Goal: Check status: Check status

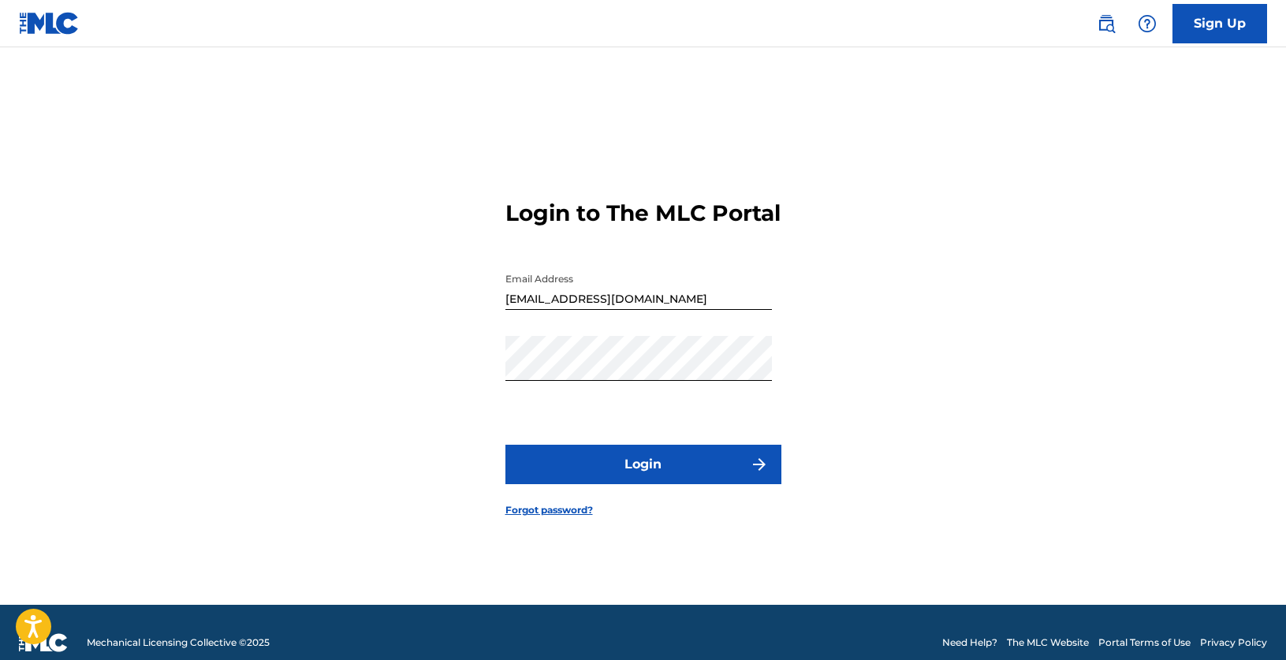
click at [670, 476] on button "Login" at bounding box center [644, 464] width 276 height 39
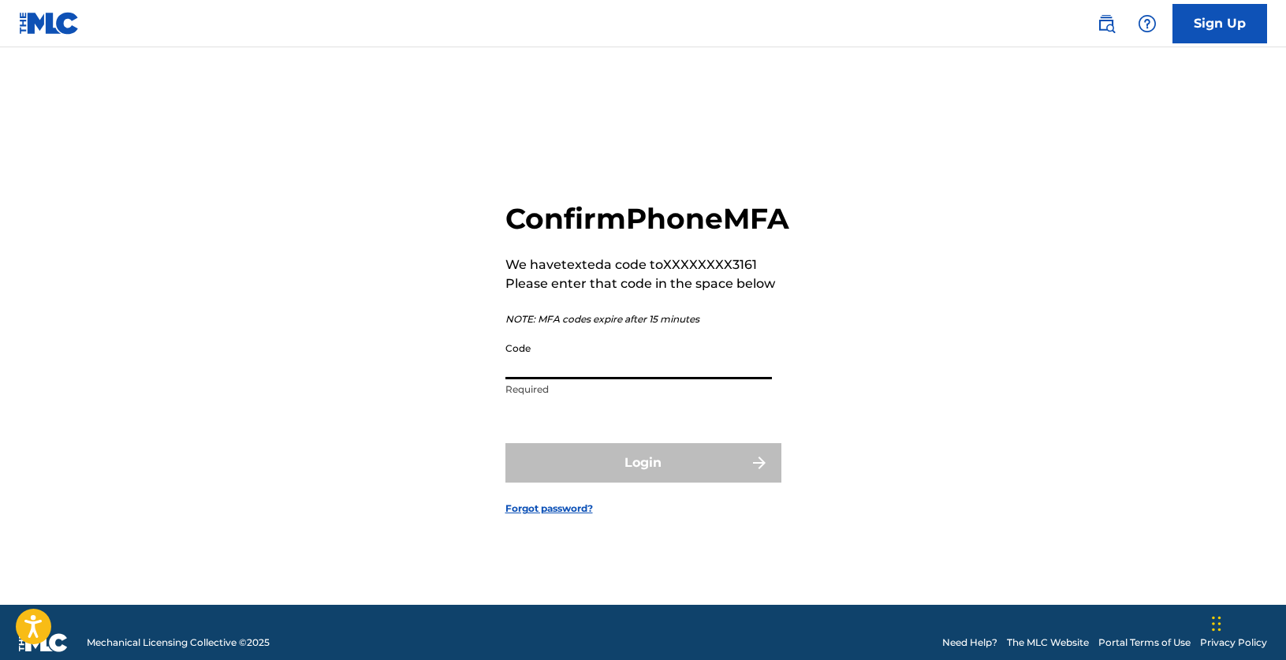
click at [609, 379] on input "Code" at bounding box center [639, 356] width 267 height 45
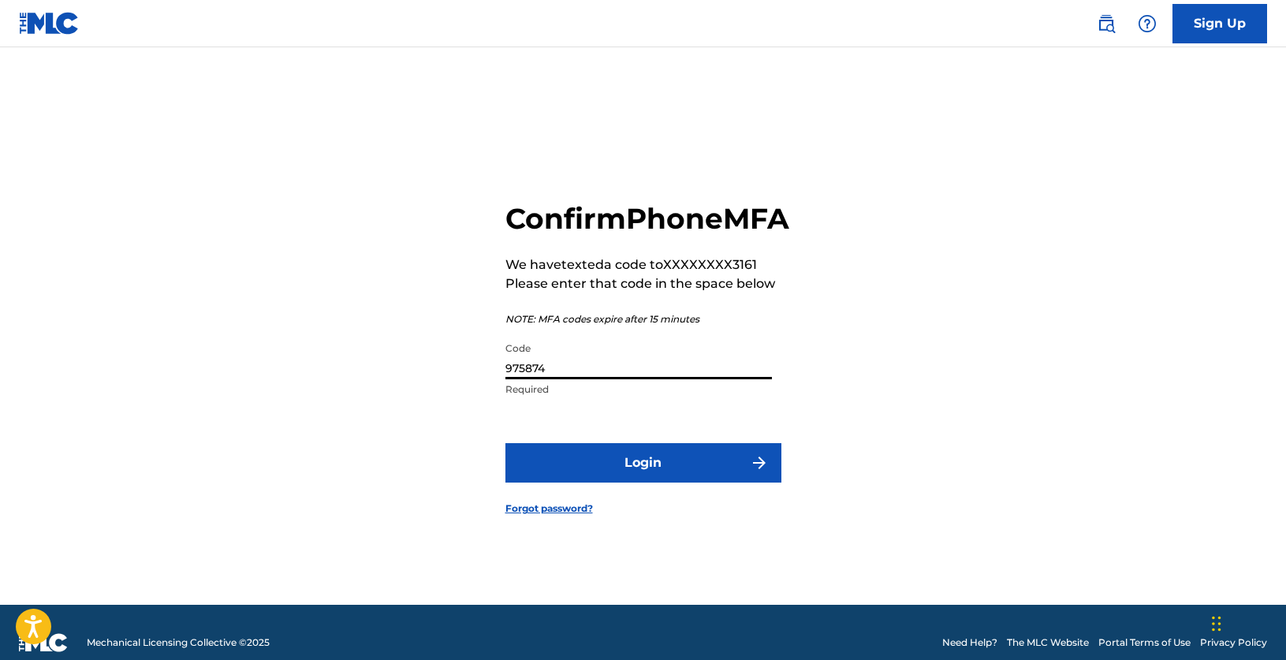
type input "975874"
click at [506, 443] on button "Login" at bounding box center [644, 462] width 276 height 39
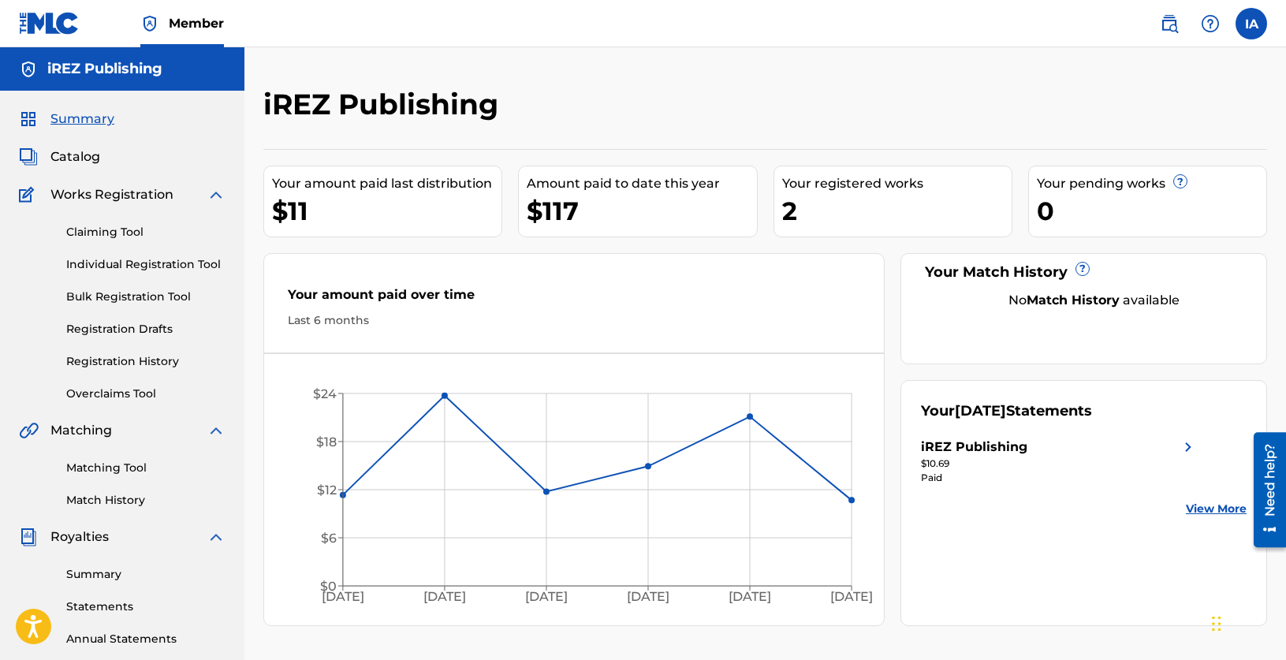
click at [89, 159] on span "Catalog" at bounding box center [75, 156] width 50 height 19
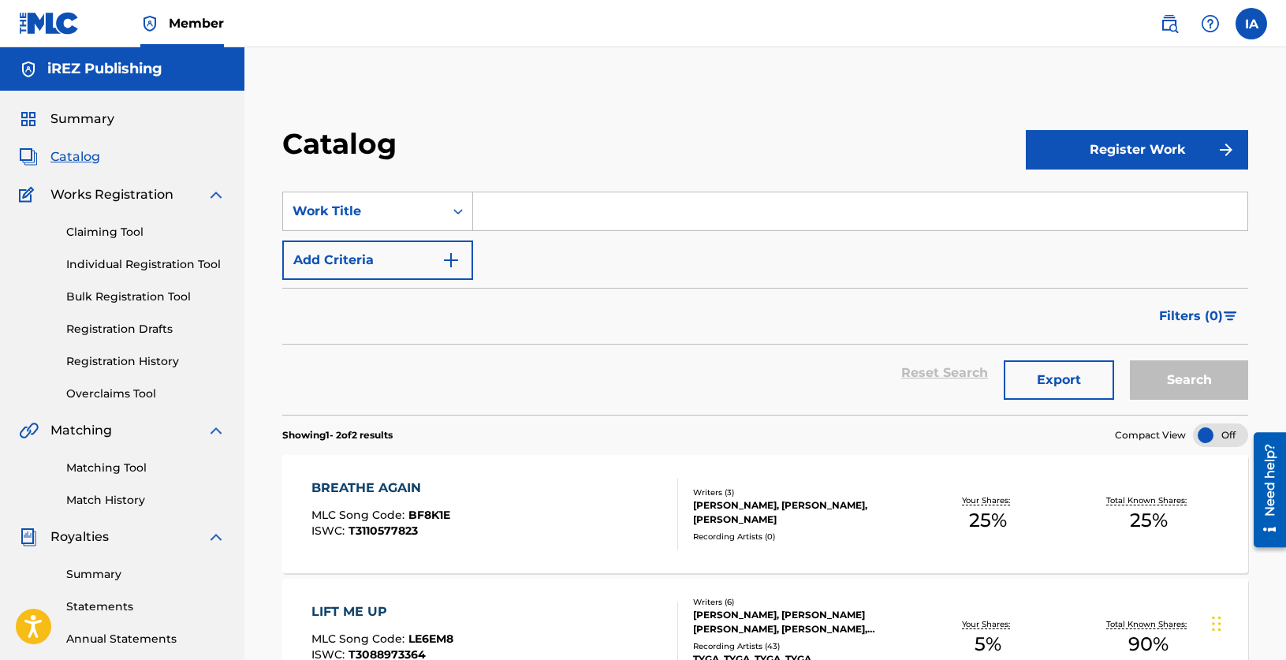
click at [138, 229] on link "Claiming Tool" at bounding box center [145, 232] width 159 height 17
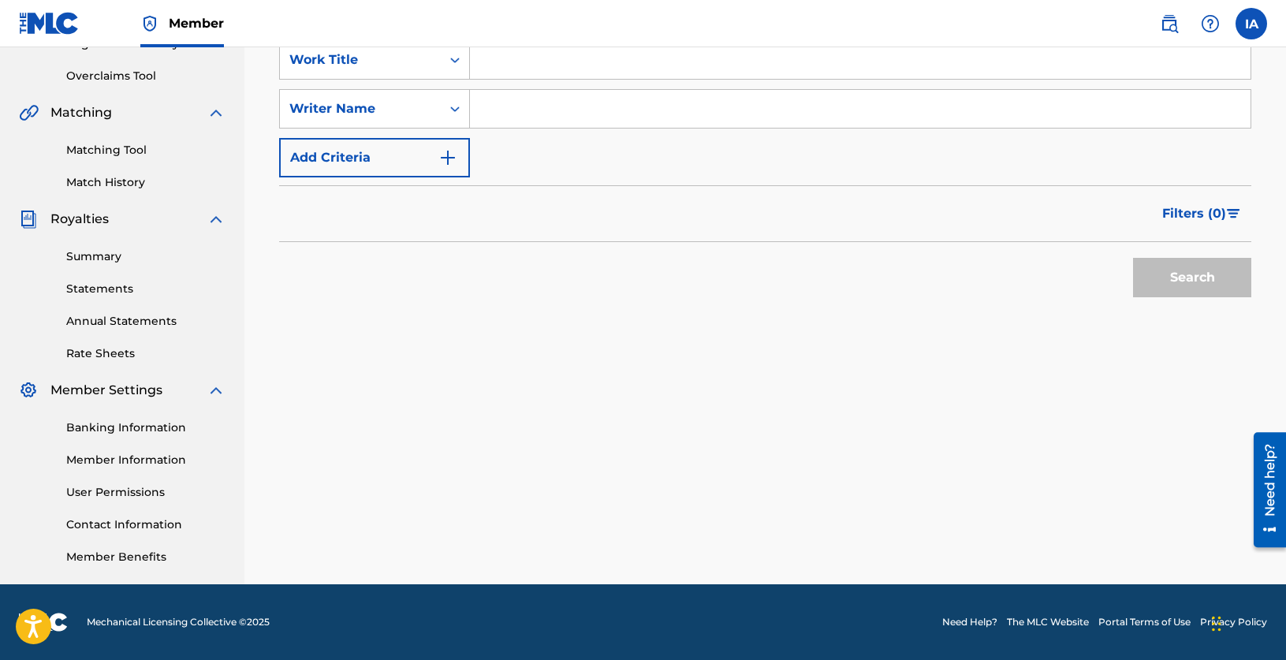
scroll to position [65, 0]
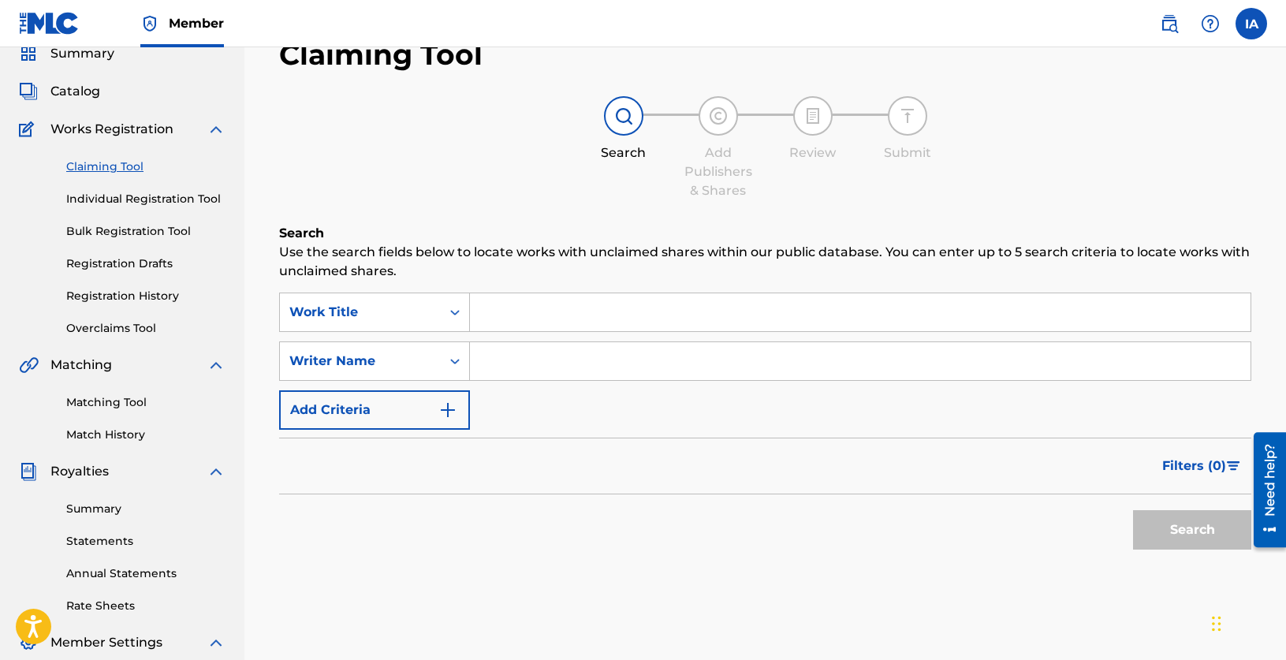
click at [123, 260] on link "Registration Drafts" at bounding box center [145, 264] width 159 height 17
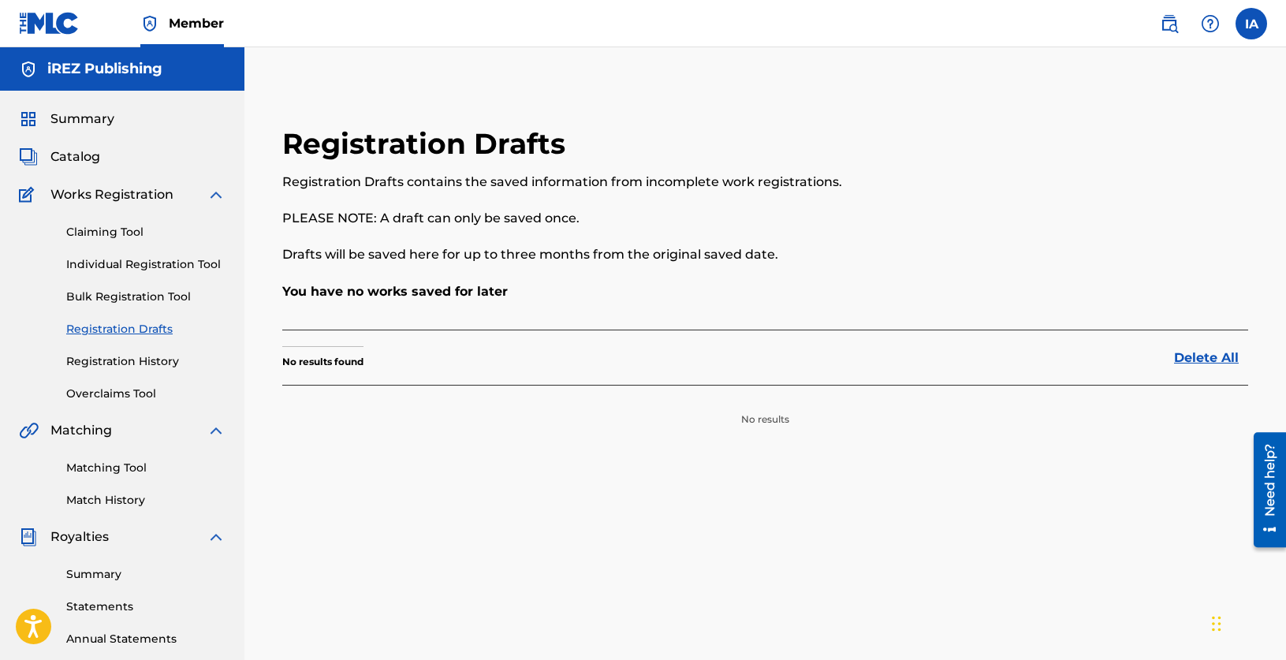
click at [148, 360] on link "Registration History" at bounding box center [145, 361] width 159 height 17
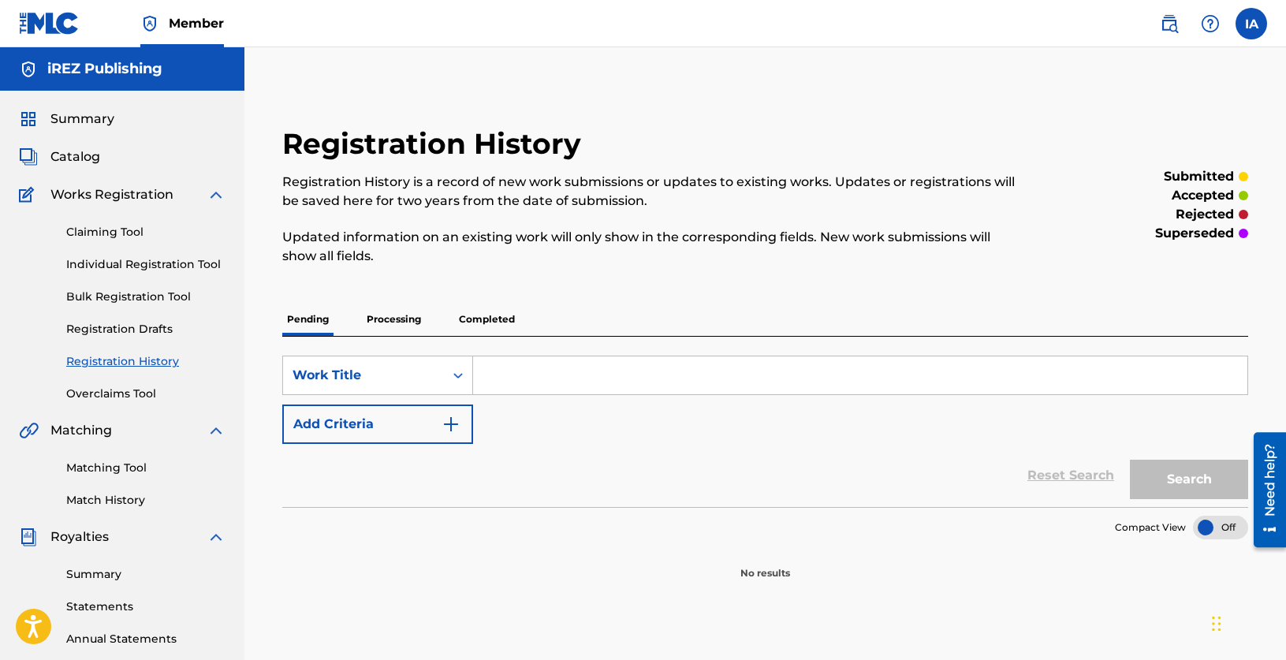
click at [393, 315] on p "Processing" at bounding box center [394, 319] width 64 height 33
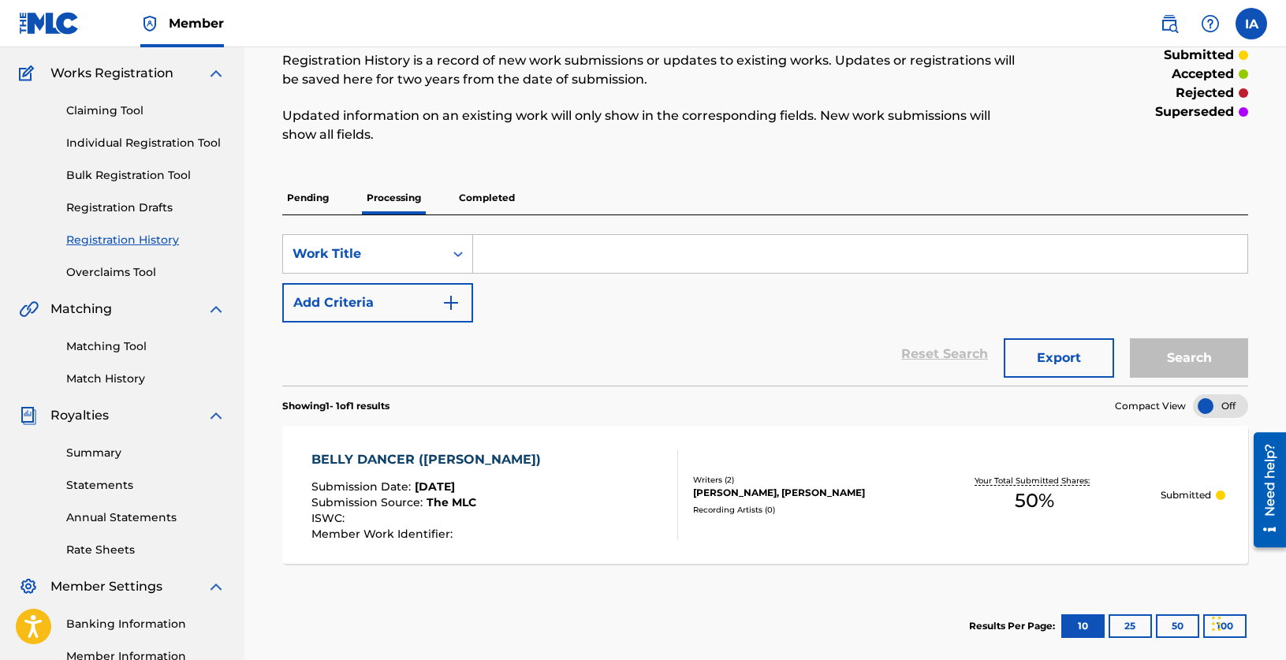
scroll to position [132, 0]
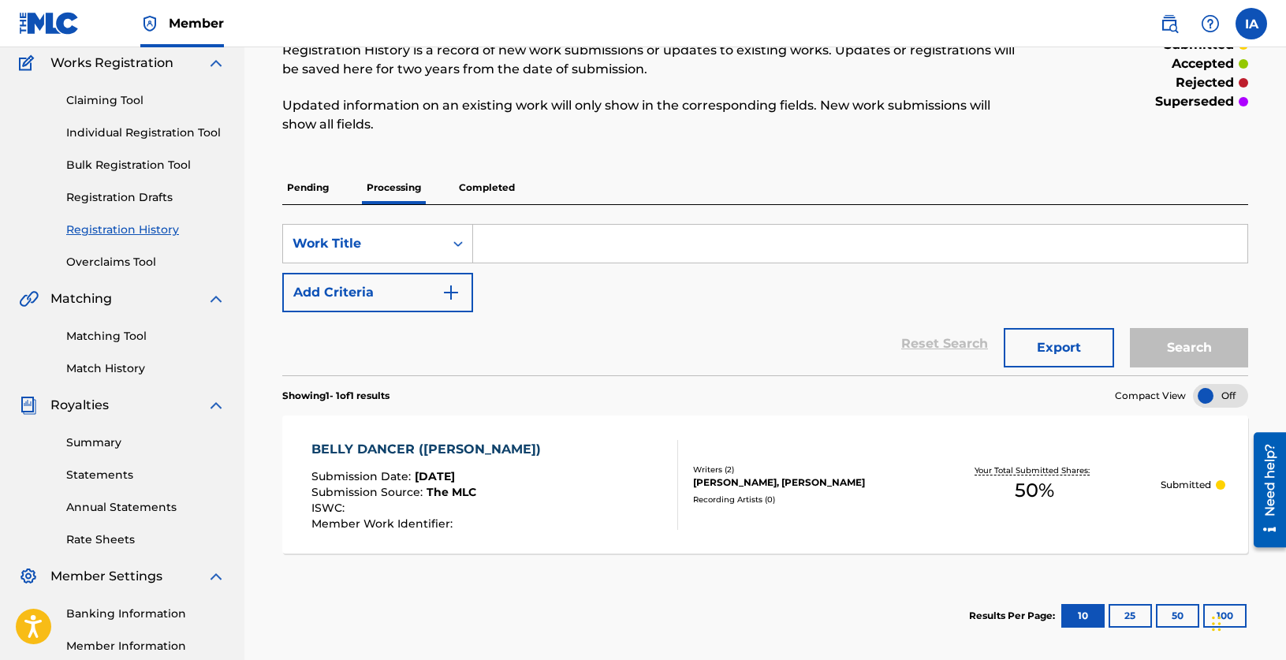
click at [497, 190] on p "Completed" at bounding box center [486, 187] width 65 height 33
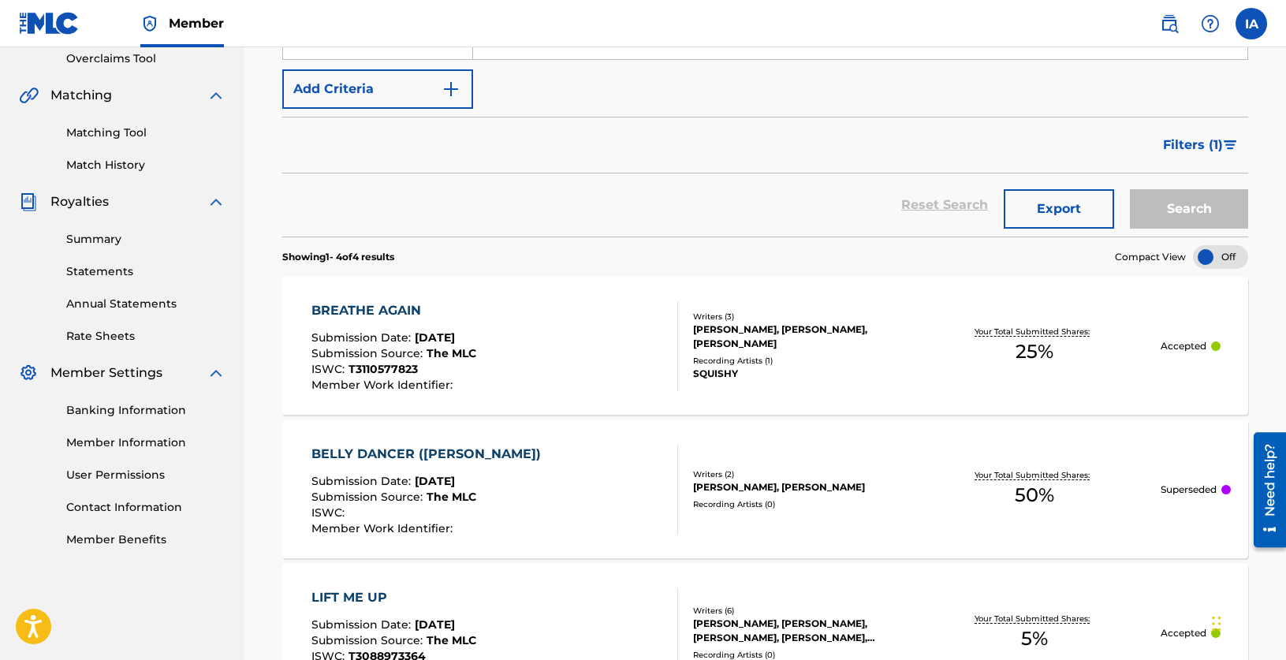
scroll to position [58, 0]
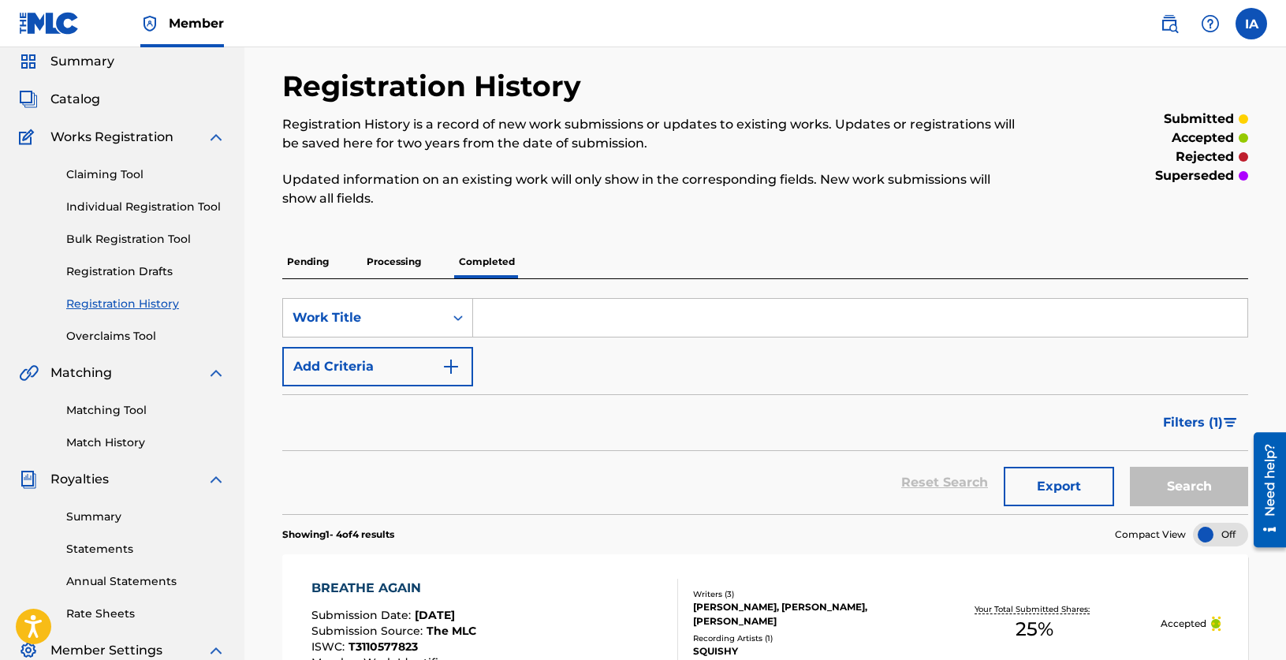
click at [412, 257] on p "Processing" at bounding box center [394, 261] width 64 height 33
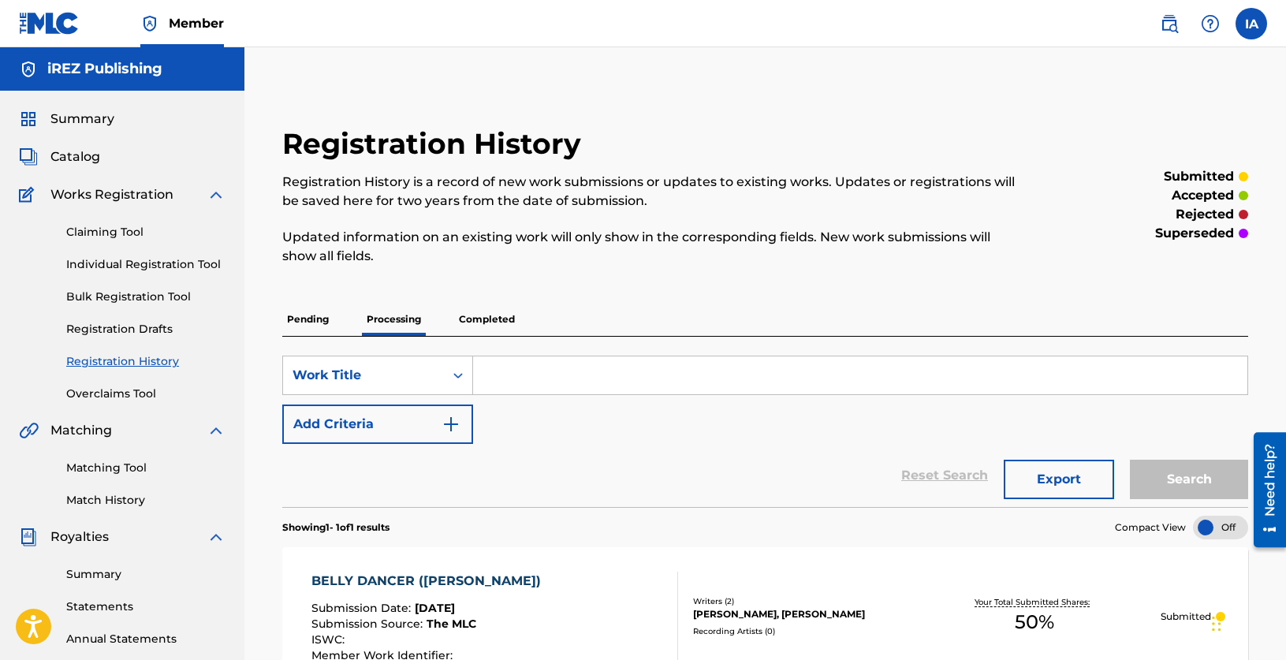
scroll to position [263, 0]
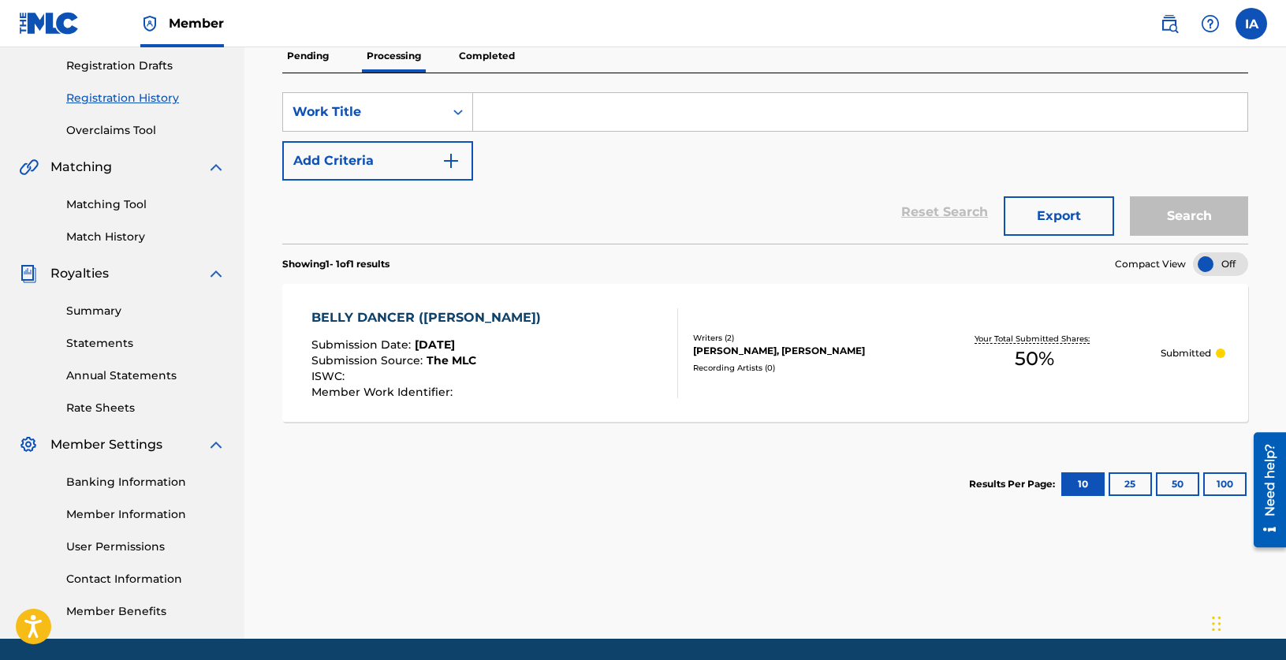
click at [634, 364] on div "BELLY DANCER ([PERSON_NAME]) Submission Date : [DATE] Submission Source : The M…" at bounding box center [496, 353] width 368 height 90
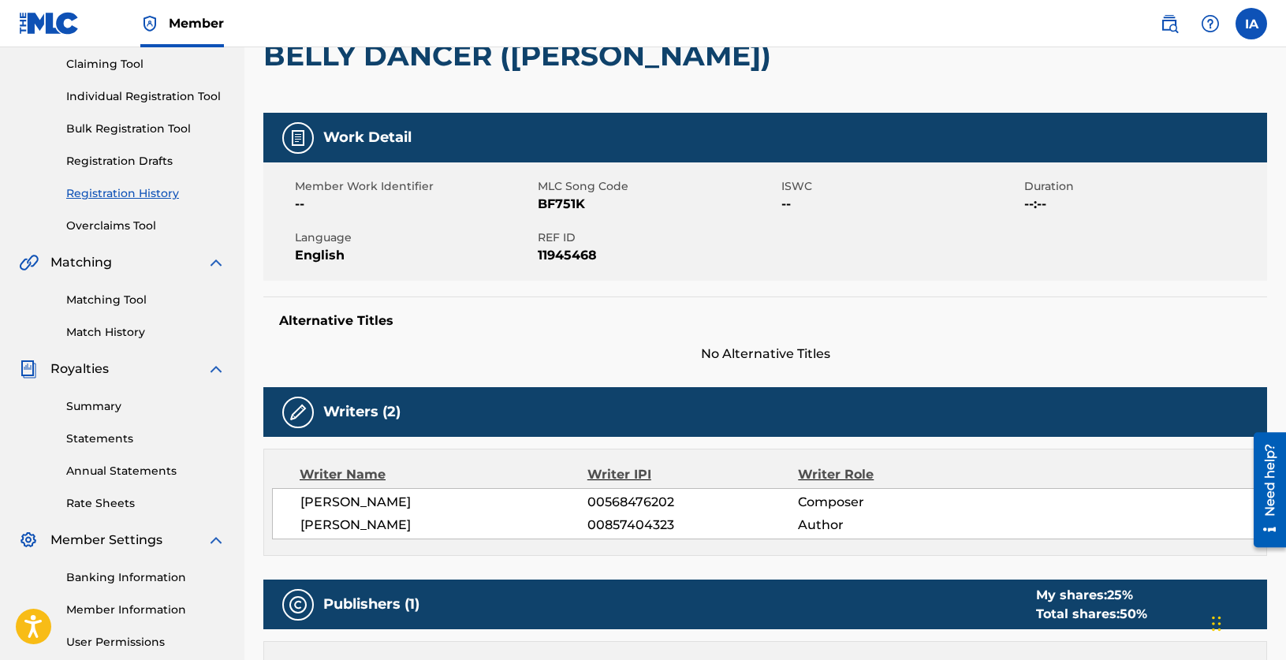
scroll to position [6, 0]
